Goal: Task Accomplishment & Management: Manage account settings

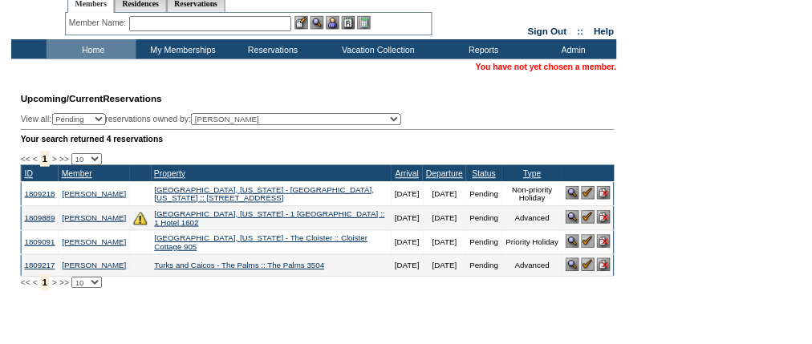
scroll to position [50, 0]
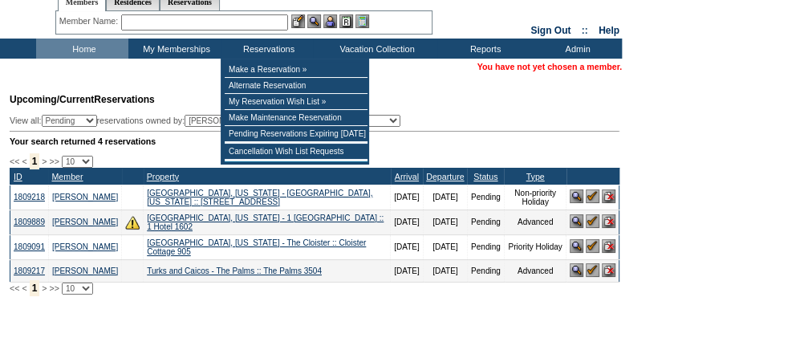
click at [220, 17] on input "text" at bounding box center [204, 22] width 167 height 16
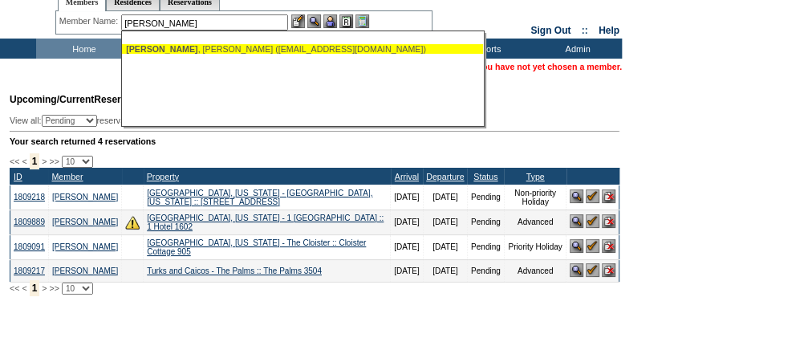
click at [215, 49] on div "[PERSON_NAME] ([EMAIL_ADDRESS][DOMAIN_NAME])" at bounding box center [302, 49] width 353 height 10
type input "[PERSON_NAME] ([EMAIL_ADDRESS][DOMAIN_NAME])"
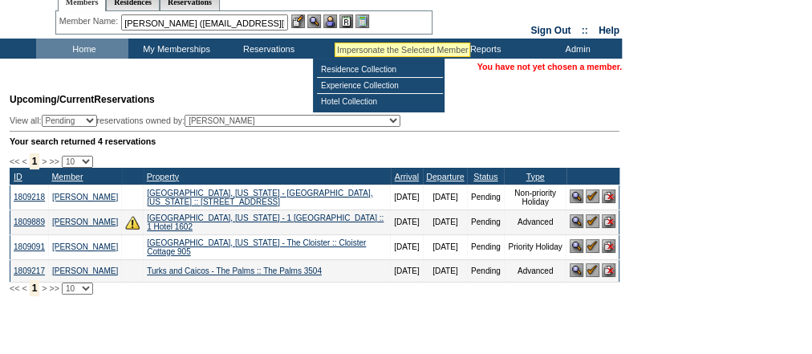
click at [335, 22] on img at bounding box center [330, 21] width 14 height 14
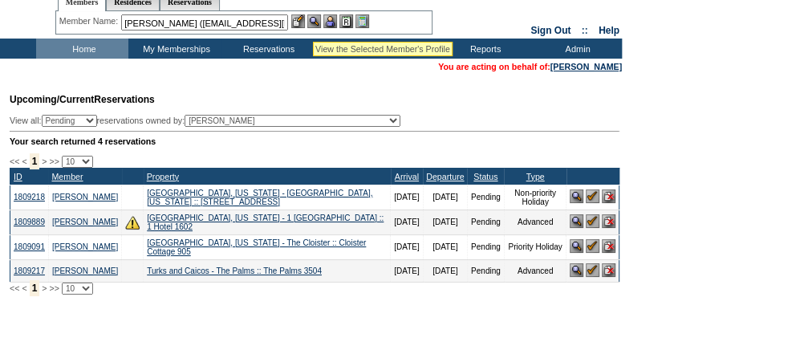
click at [313, 21] on img at bounding box center [314, 21] width 14 height 14
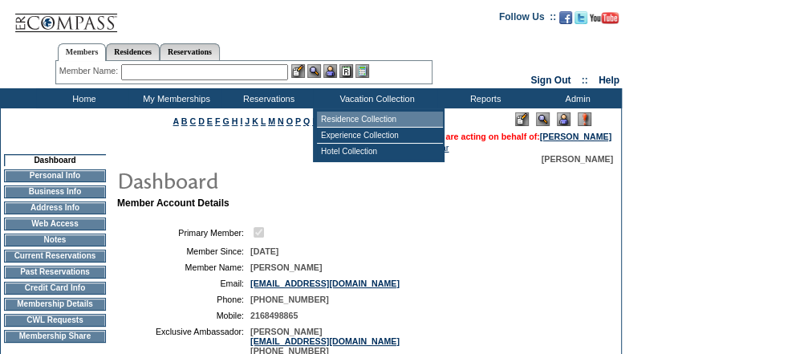
click at [399, 117] on td "Residence Collection" at bounding box center [380, 120] width 126 height 16
